Goal: Task Accomplishment & Management: Use online tool/utility

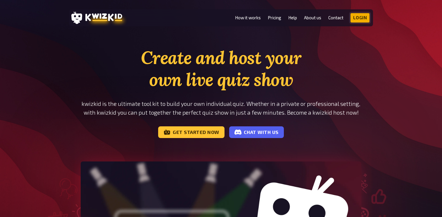
click at [358, 20] on link "Login" at bounding box center [360, 17] width 19 height 9
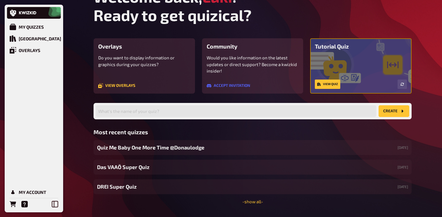
scroll to position [32, 0]
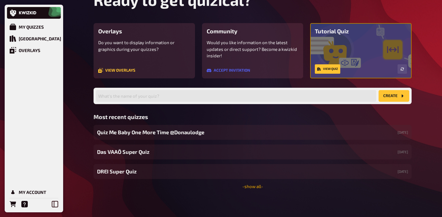
click at [247, 184] on link "- show all -" at bounding box center [252, 186] width 21 height 5
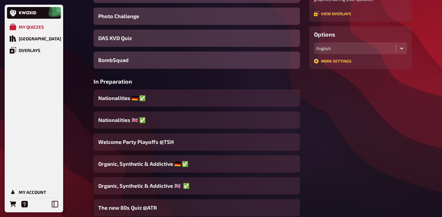
scroll to position [131, 0]
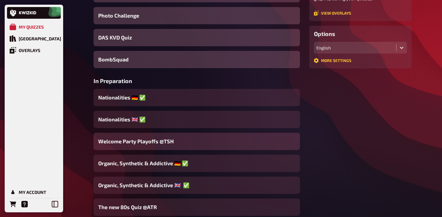
click at [165, 143] on span "Welcome Party Playoffs @TSH" at bounding box center [135, 141] width 75 height 8
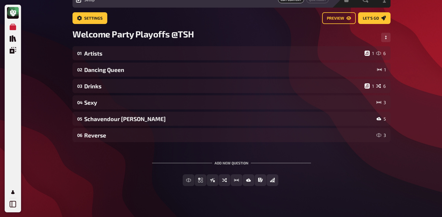
scroll to position [35, 0]
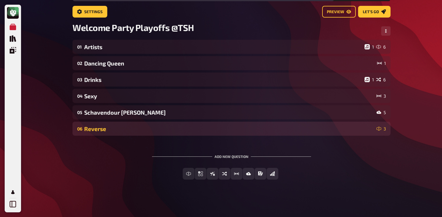
click at [124, 125] on div "Reverse" at bounding box center [229, 128] width 290 height 7
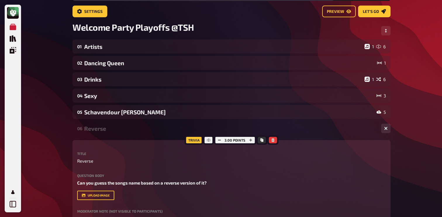
click at [124, 125] on div "Reverse" at bounding box center [230, 128] width 292 height 7
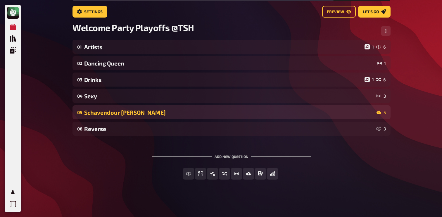
click at [130, 116] on div "05 Schavendour [PERSON_NAME] 5" at bounding box center [232, 112] width 318 height 14
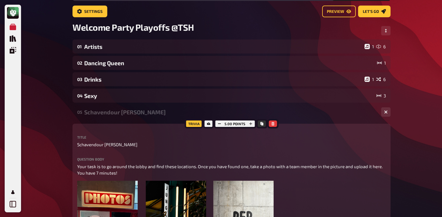
click at [130, 116] on div "05 Schavendour [PERSON_NAME] 5" at bounding box center [232, 112] width 318 height 14
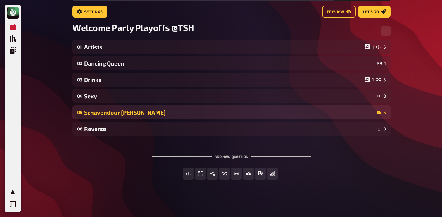
click at [134, 109] on div "Schavendour [PERSON_NAME]" at bounding box center [229, 112] width 290 height 7
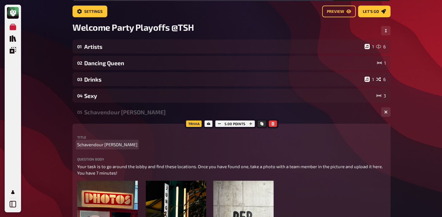
click at [95, 142] on span "Schavendour [PERSON_NAME]" at bounding box center [107, 144] width 60 height 7
copy span "Schavendour [PERSON_NAME]"
click at [100, 144] on span "Schavendour [PERSON_NAME]" at bounding box center [107, 144] width 60 height 7
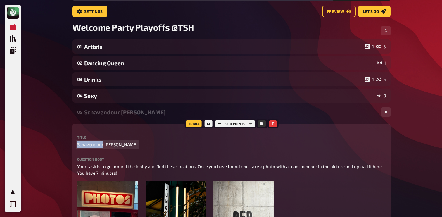
click at [100, 144] on span "Schavendour [PERSON_NAME]" at bounding box center [107, 144] width 60 height 7
paste span
click at [79, 145] on span "scavenger [PERSON_NAME]" at bounding box center [104, 144] width 54 height 7
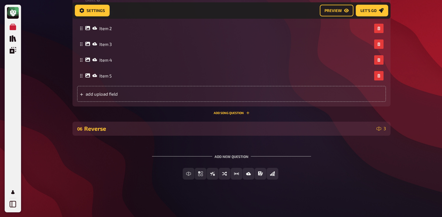
click at [123, 127] on div "Reverse" at bounding box center [229, 128] width 290 height 7
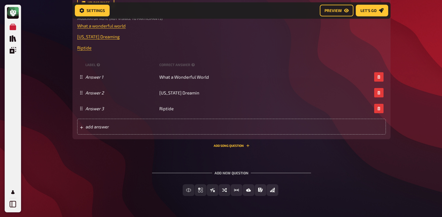
scroll to position [625, 0]
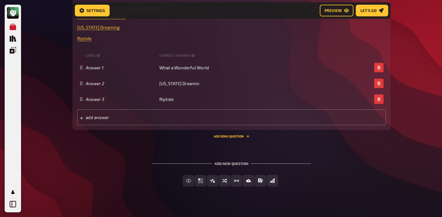
click at [220, 134] on div "Trivia 3.00 points Title Reverse Question body Can you guess the songs name bas…" at bounding box center [232, 38] width 318 height 200
click at [224, 135] on button "Add Song question" at bounding box center [232, 136] width 36 height 4
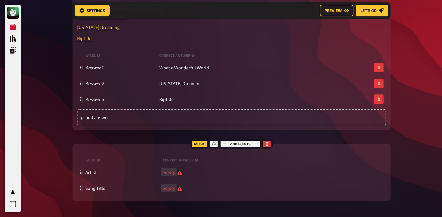
click at [271, 144] on div at bounding box center [266, 143] width 11 height 9
click at [269, 144] on button "button" at bounding box center [267, 144] width 8 height 6
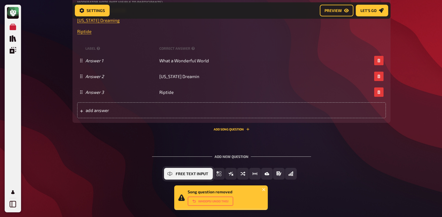
click at [190, 173] on span "Free Text Input" at bounding box center [192, 174] width 32 height 4
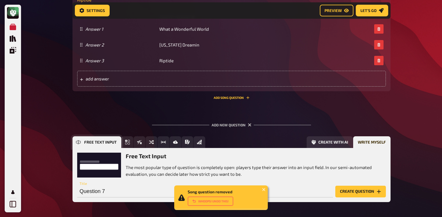
scroll to position [686, 0]
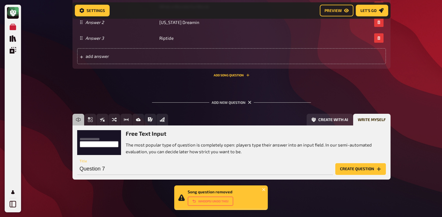
click at [374, 166] on button "Create question" at bounding box center [360, 169] width 51 height 12
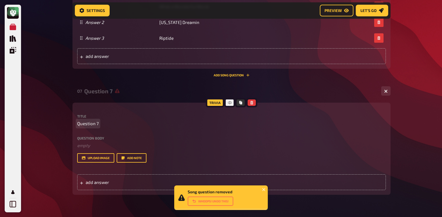
click at [94, 122] on span "Question 7" at bounding box center [88, 123] width 22 height 7
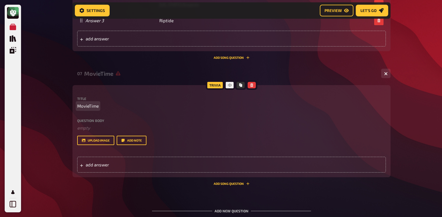
scroll to position [712, 0]
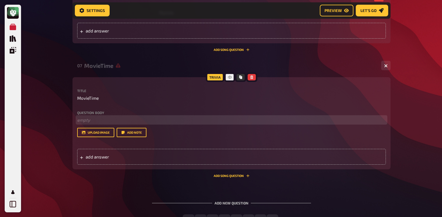
click at [101, 118] on p "﻿ empty" at bounding box center [231, 120] width 309 height 7
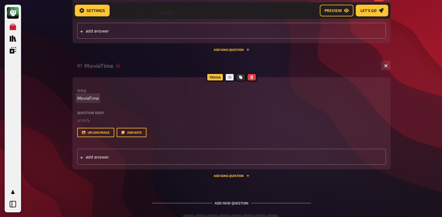
click at [89, 97] on span "MovieTime" at bounding box center [88, 98] width 22 height 7
click at [91, 99] on span "MovieTime" at bounding box center [88, 98] width 22 height 7
click at [92, 116] on div "Question body ﻿ empty Drop here to upload" at bounding box center [231, 117] width 309 height 13
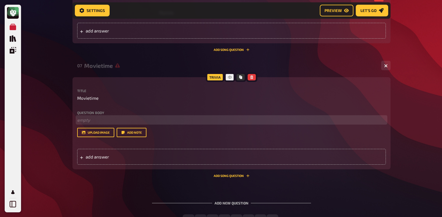
click at [92, 120] on p "﻿ empty" at bounding box center [231, 120] width 309 height 7
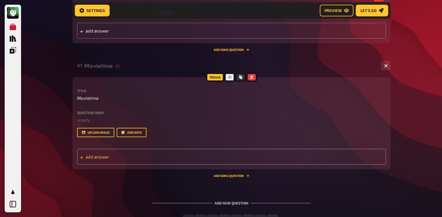
click at [151, 149] on div "add answer" at bounding box center [231, 157] width 309 height 16
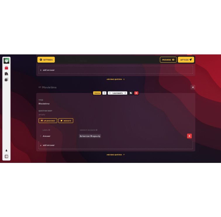
scroll to position [714, 0]
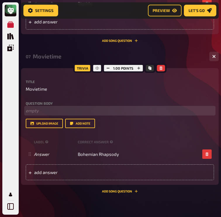
click at [65, 112] on p "﻿ empty" at bounding box center [120, 110] width 188 height 7
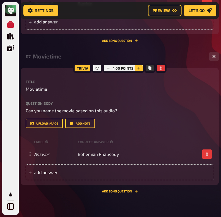
click at [139, 67] on icon "button" at bounding box center [139, 68] width 4 height 4
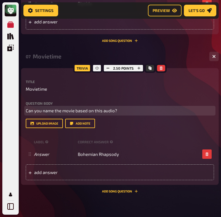
click at [62, 111] on span "Can you name the movie based on this audio?" at bounding box center [72, 110] width 92 height 5
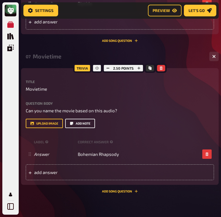
click at [86, 125] on button "Add note" at bounding box center [80, 123] width 30 height 9
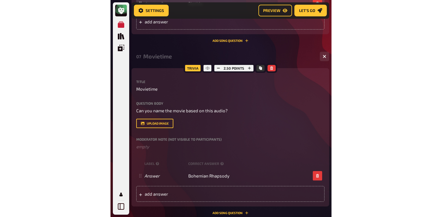
scroll to position [715, 0]
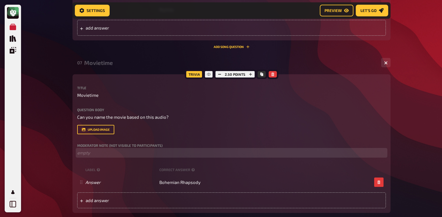
click at [104, 156] on p "﻿ empty" at bounding box center [231, 152] width 309 height 7
click at [79, 152] on span "link" at bounding box center [80, 152] width 7 height 5
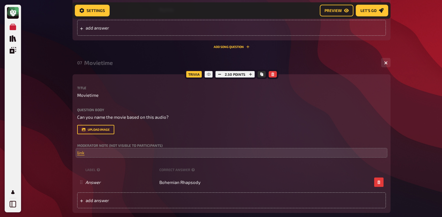
click at [133, 66] on div "07 Movietime 1" at bounding box center [232, 63] width 318 height 14
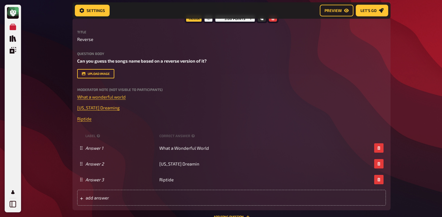
scroll to position [513, 0]
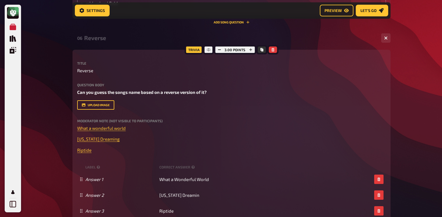
click at [117, 38] on div "Reverse" at bounding box center [230, 38] width 292 height 7
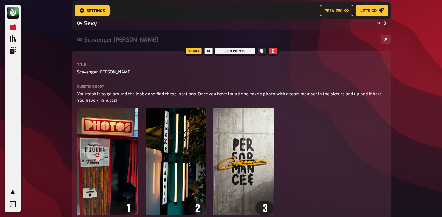
click at [120, 41] on div "Scavenger [PERSON_NAME]" at bounding box center [230, 39] width 292 height 7
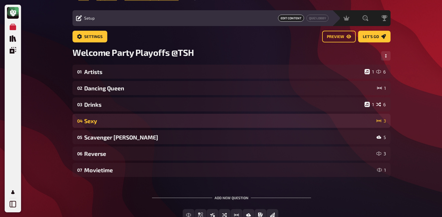
scroll to position [4, 0]
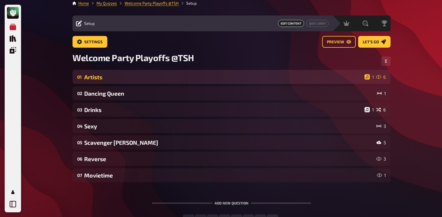
click at [120, 72] on div "01 Artists 1 6" at bounding box center [232, 77] width 318 height 14
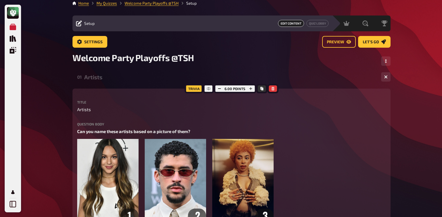
click at [120, 72] on div "01 Artists 1 6" at bounding box center [232, 77] width 318 height 14
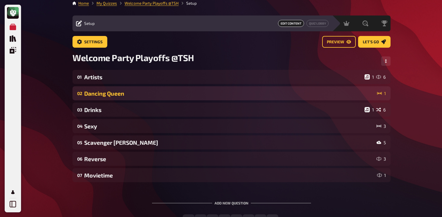
click at [113, 98] on div "02 Dancing Queen 1" at bounding box center [232, 93] width 318 height 14
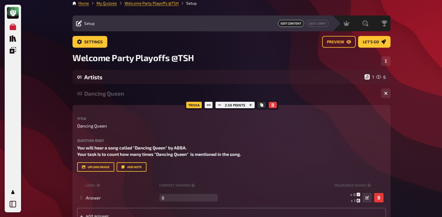
click at [114, 96] on div "Dancing Queen" at bounding box center [230, 93] width 292 height 7
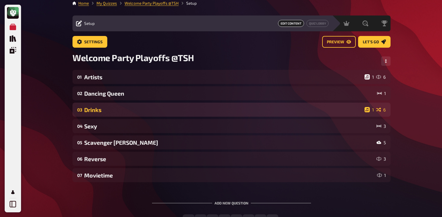
click at [113, 110] on div "Drinks" at bounding box center [223, 109] width 278 height 7
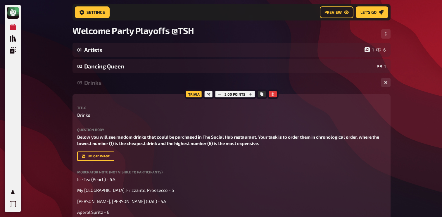
scroll to position [6, 0]
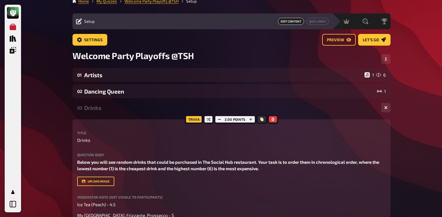
click at [141, 105] on div "Drinks" at bounding box center [230, 107] width 292 height 7
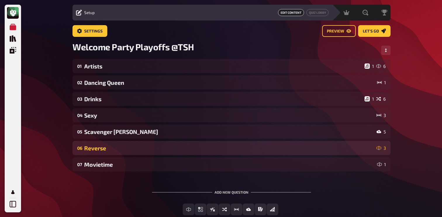
scroll to position [16, 0]
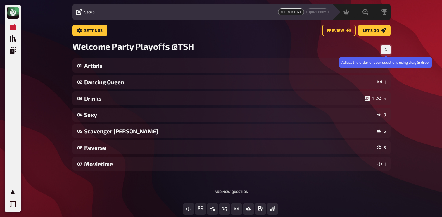
click at [388, 50] on button "Change Order" at bounding box center [385, 49] width 9 height 9
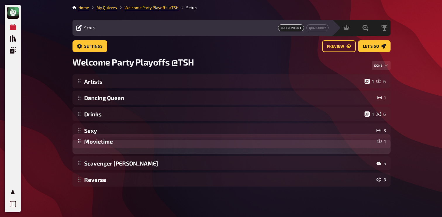
drag, startPoint x: 78, startPoint y: 180, endPoint x: 94, endPoint y: 143, distance: 40.7
click at [94, 143] on div "Artists 1 6 Dancing Queen 1 Drinks 1 6 Sexy 3 Scavenger [PERSON_NAME] 5 Reverse…" at bounding box center [232, 130] width 318 height 112
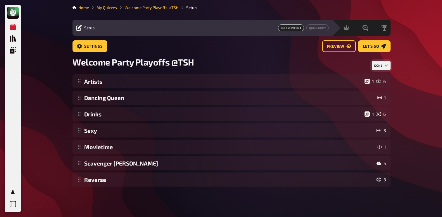
click at [377, 65] on button "Done" at bounding box center [381, 65] width 19 height 9
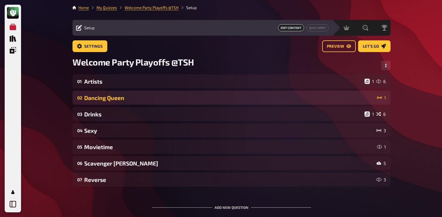
click at [142, 100] on div "Dancing Queen" at bounding box center [229, 97] width 291 height 7
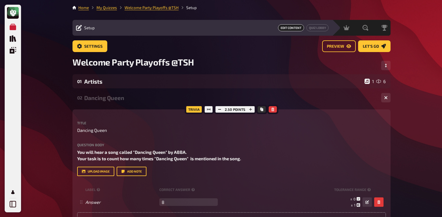
click at [142, 100] on div "Dancing Queen" at bounding box center [230, 97] width 292 height 7
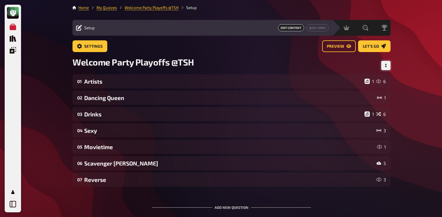
click at [386, 64] on icon "Change Order" at bounding box center [386, 66] width 2 height 4
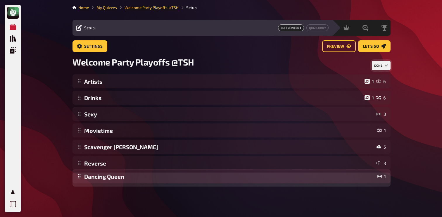
drag, startPoint x: 79, startPoint y: 100, endPoint x: 79, endPoint y: 180, distance: 79.8
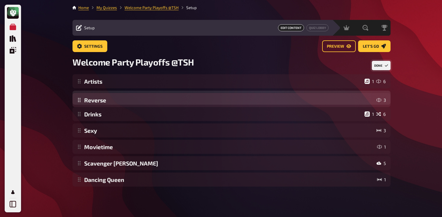
drag, startPoint x: 81, startPoint y: 168, endPoint x: 88, endPoint y: 104, distance: 63.8
click at [88, 104] on div "Artists 1 6 Drinks 1 6 Sexy 3 Movietime 1 Scavenger [PERSON_NAME] 5 Reverse 3 D…" at bounding box center [232, 130] width 318 height 112
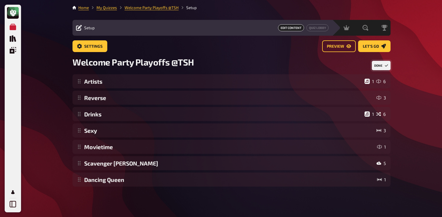
click at [377, 67] on button "Done" at bounding box center [381, 65] width 19 height 9
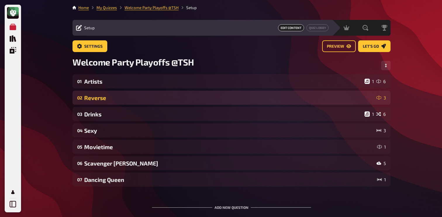
click at [106, 100] on div "Reverse" at bounding box center [229, 97] width 290 height 7
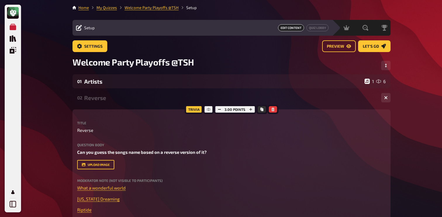
click at [106, 100] on div "Reverse" at bounding box center [230, 97] width 292 height 7
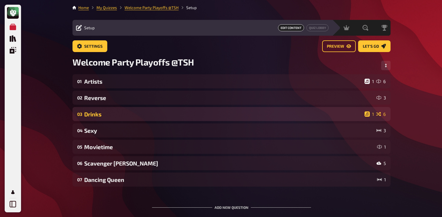
click at [106, 109] on div "03 Drinks 1 6" at bounding box center [232, 114] width 318 height 14
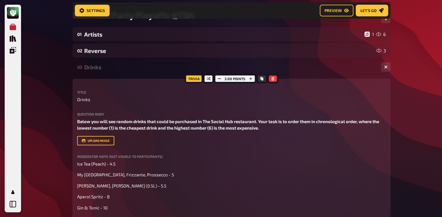
scroll to position [52, 0]
click at [120, 68] on div "Drinks" at bounding box center [230, 66] width 292 height 7
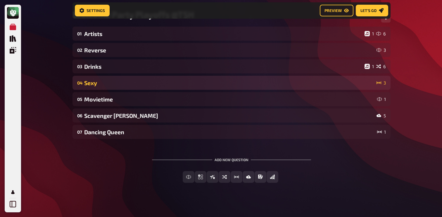
click at [116, 85] on div "Sexy" at bounding box center [229, 83] width 290 height 7
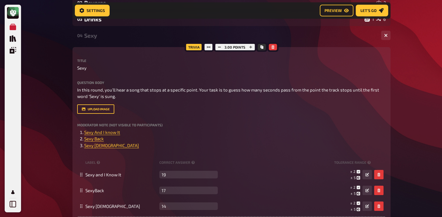
scroll to position [94, 0]
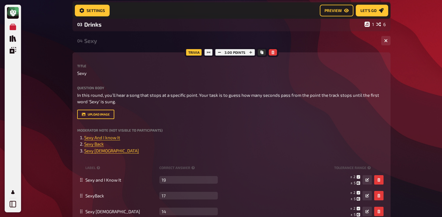
click at [115, 41] on div "Sexy" at bounding box center [230, 40] width 292 height 7
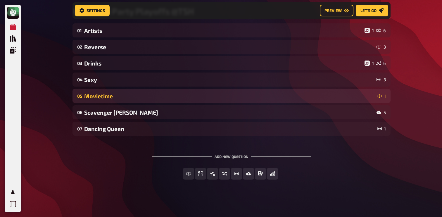
click at [108, 97] on div "Movietime" at bounding box center [229, 96] width 291 height 7
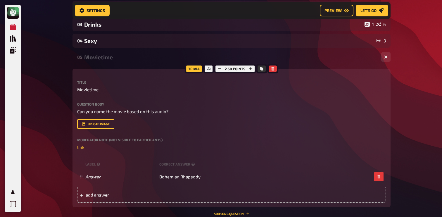
click at [129, 67] on div "05 Movietime 1 Trivia 2.50 points Title Movietime Question body Can you name th…" at bounding box center [232, 132] width 318 height 165
click at [128, 62] on div "05 Movietime 1" at bounding box center [232, 57] width 318 height 14
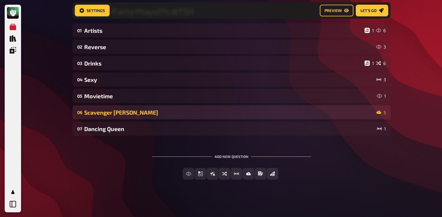
click at [111, 117] on div "06 Scavenger [PERSON_NAME] 5" at bounding box center [232, 112] width 318 height 14
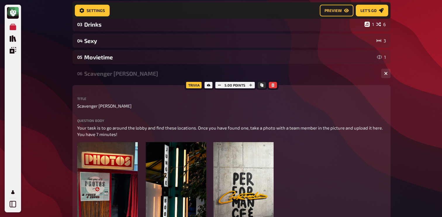
click at [134, 70] on div "06 Scavenger [PERSON_NAME] 5" at bounding box center [232, 73] width 318 height 14
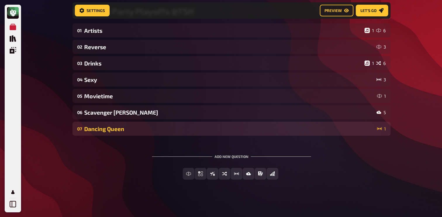
click at [113, 123] on div "07 Dancing Queen 1" at bounding box center [232, 129] width 318 height 14
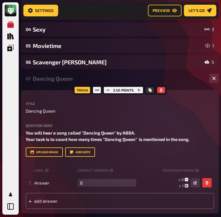
scroll to position [118, 0]
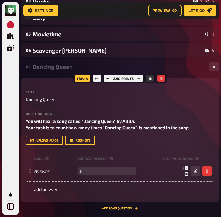
click at [48, 68] on div "Dancing Queen" at bounding box center [119, 66] width 172 height 7
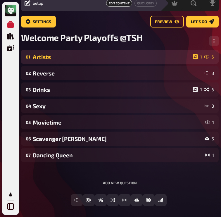
click at [61, 58] on div "Artists" at bounding box center [112, 57] width 158 height 7
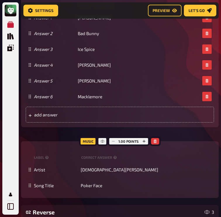
scroll to position [365, 0]
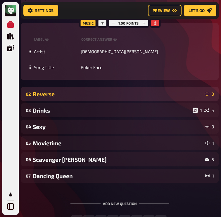
click at [82, 97] on div "Reverse" at bounding box center [118, 94] width 170 height 7
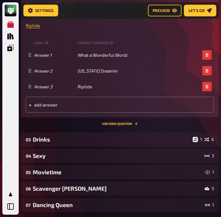
scroll to position [723, 0]
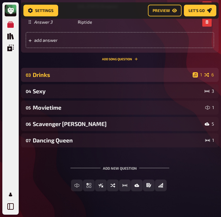
click at [89, 77] on div "Drinks" at bounding box center [112, 74] width 158 height 7
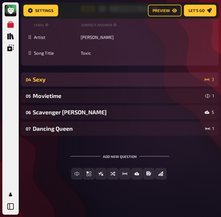
click at [81, 81] on div "Sexy" at bounding box center [118, 79] width 170 height 7
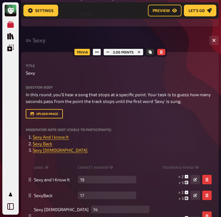
scroll to position [1140, 0]
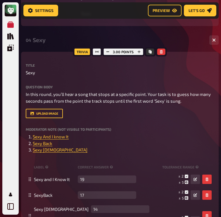
click at [55, 43] on div "Sexy" at bounding box center [119, 40] width 172 height 7
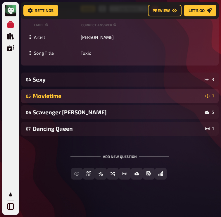
click at [54, 94] on div "Movietime" at bounding box center [118, 95] width 170 height 7
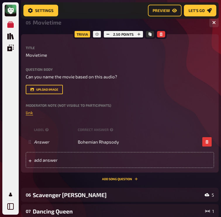
scroll to position [1173, 0]
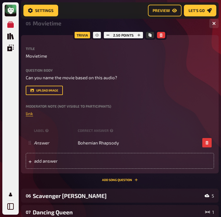
click at [53, 26] on div "Movietime" at bounding box center [119, 23] width 172 height 7
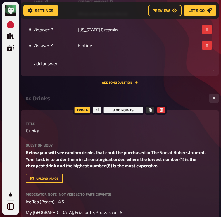
scroll to position [699, 0]
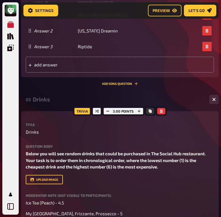
click at [51, 94] on div "03 Drinks 1 6" at bounding box center [120, 99] width 198 height 14
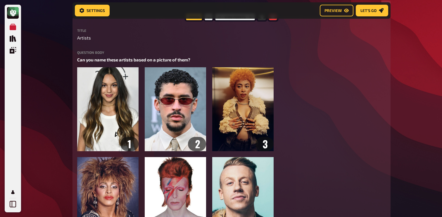
scroll to position [0, 0]
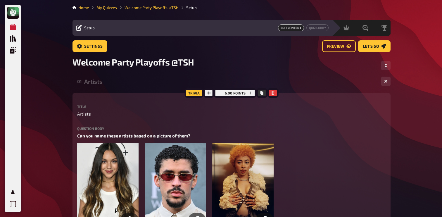
click at [141, 77] on div "01 Artists 1 6" at bounding box center [232, 81] width 318 height 14
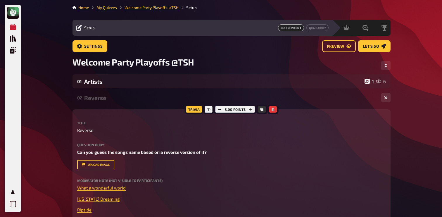
click at [125, 101] on div "Reverse" at bounding box center [230, 97] width 292 height 7
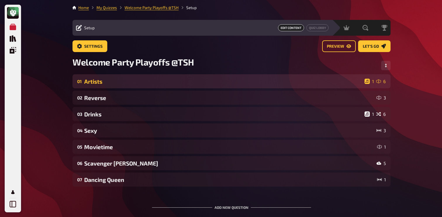
click at [129, 84] on div "Artists" at bounding box center [223, 81] width 278 height 7
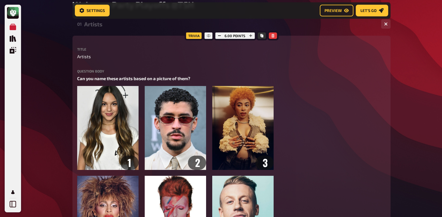
scroll to position [97, 0]
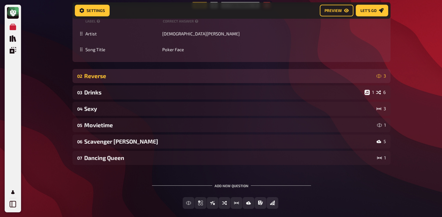
click at [127, 78] on div "Reverse" at bounding box center [229, 76] width 290 height 7
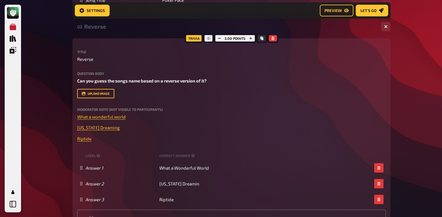
scroll to position [578, 0]
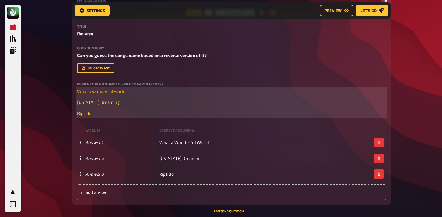
click at [110, 93] on span "What a wonderful world" at bounding box center [101, 91] width 49 height 5
click at [108, 78] on icon "button" at bounding box center [110, 80] width 4 height 4
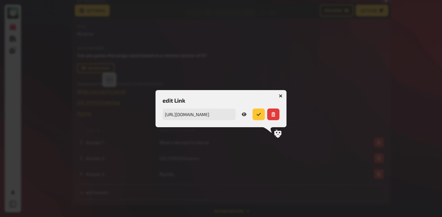
click at [244, 114] on icon at bounding box center [244, 114] width 5 height 4
click at [283, 94] on button "button" at bounding box center [280, 95] width 9 height 9
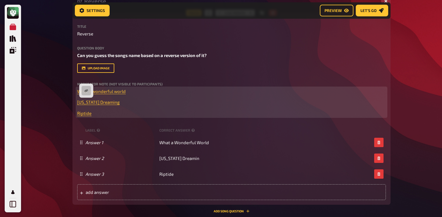
click at [87, 105] on p "﻿ [US_STATE] Dreaming ﻿" at bounding box center [231, 102] width 309 height 7
click at [85, 89] on icon "button" at bounding box center [86, 91] width 4 height 4
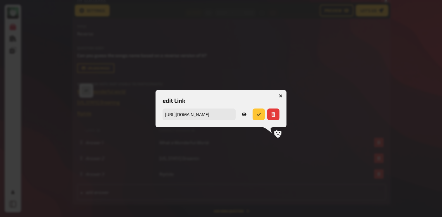
click at [244, 113] on icon at bounding box center [244, 114] width 5 height 5
click at [280, 96] on icon "button" at bounding box center [281, 96] width 6 height 6
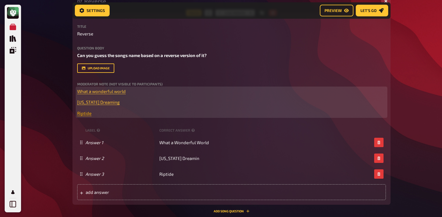
click at [88, 115] on span "Riptide" at bounding box center [84, 113] width 14 height 5
click at [90, 101] on button "button" at bounding box center [88, 101] width 9 height 9
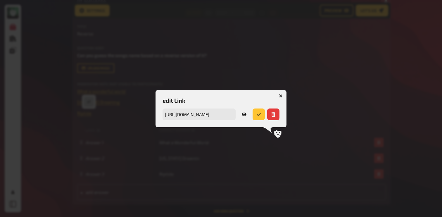
click at [245, 115] on icon at bounding box center [244, 114] width 5 height 4
